Goal: Find specific page/section: Find specific page/section

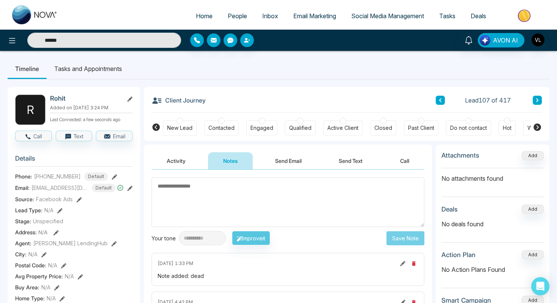
click at [236, 14] on span "People" at bounding box center [237, 16] width 19 height 8
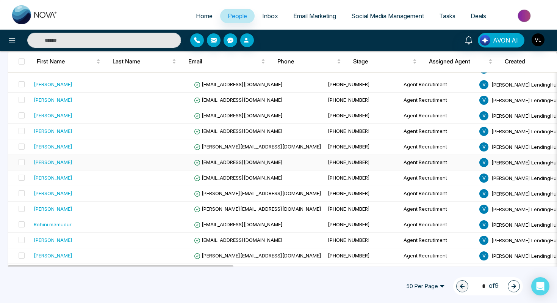
scroll to position [140, 0]
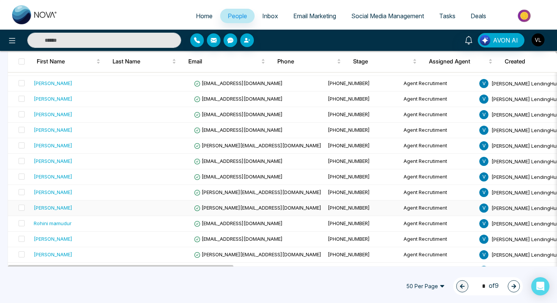
click at [94, 206] on div "[PERSON_NAME]" at bounding box center [73, 208] width 78 height 8
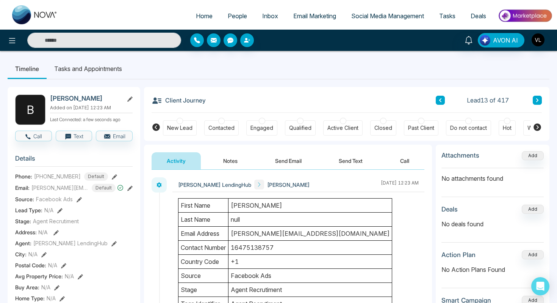
click at [235, 11] on link "People" at bounding box center [237, 16] width 35 height 14
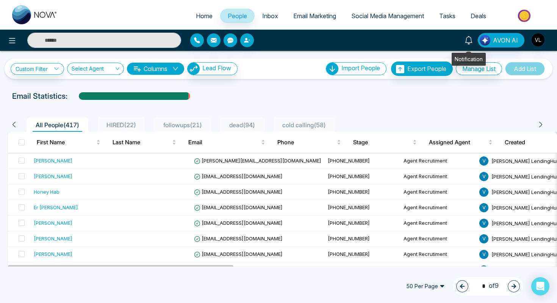
click at [473, 41] on icon at bounding box center [469, 40] width 8 height 8
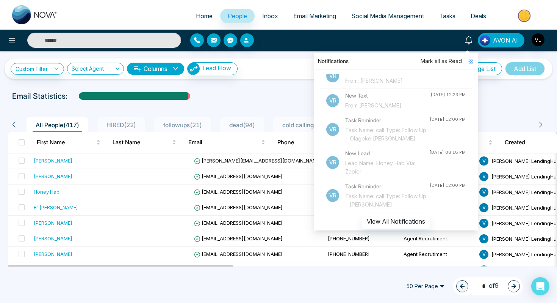
scroll to position [358, 0]
click at [74, 42] on input "text" at bounding box center [104, 40] width 154 height 15
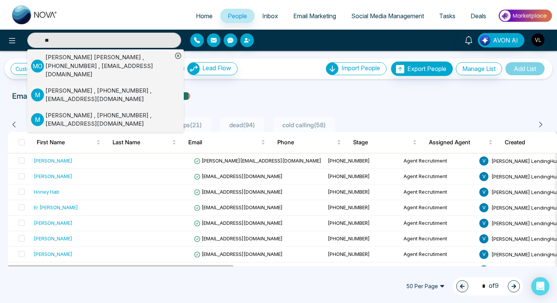
type input "*"
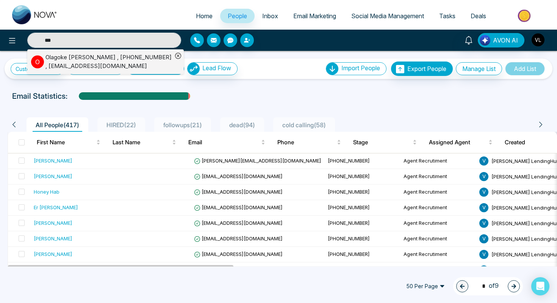
type input "***"
click at [50, 57] on div "Olagoke [PERSON_NAME] , [PHONE_NUMBER] , [EMAIL_ADDRESS][DOMAIN_NAME]" at bounding box center [109, 61] width 127 height 17
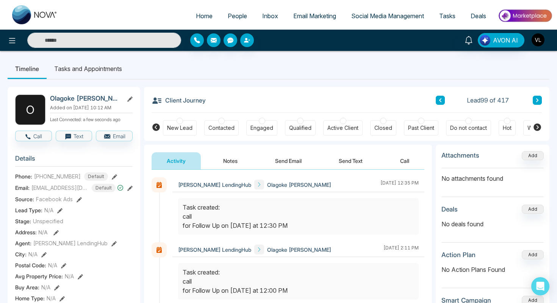
click at [455, 44] on img "button" at bounding box center [538, 39] width 13 height 13
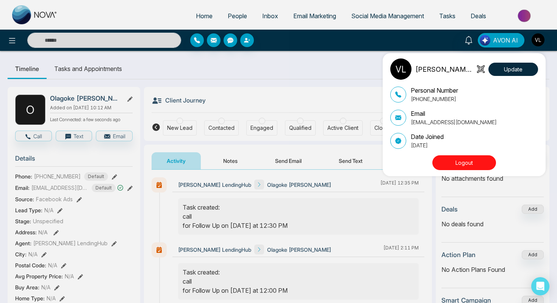
click at [455, 163] on button "Logout" at bounding box center [465, 162] width 64 height 15
